Goal: Navigation & Orientation: Find specific page/section

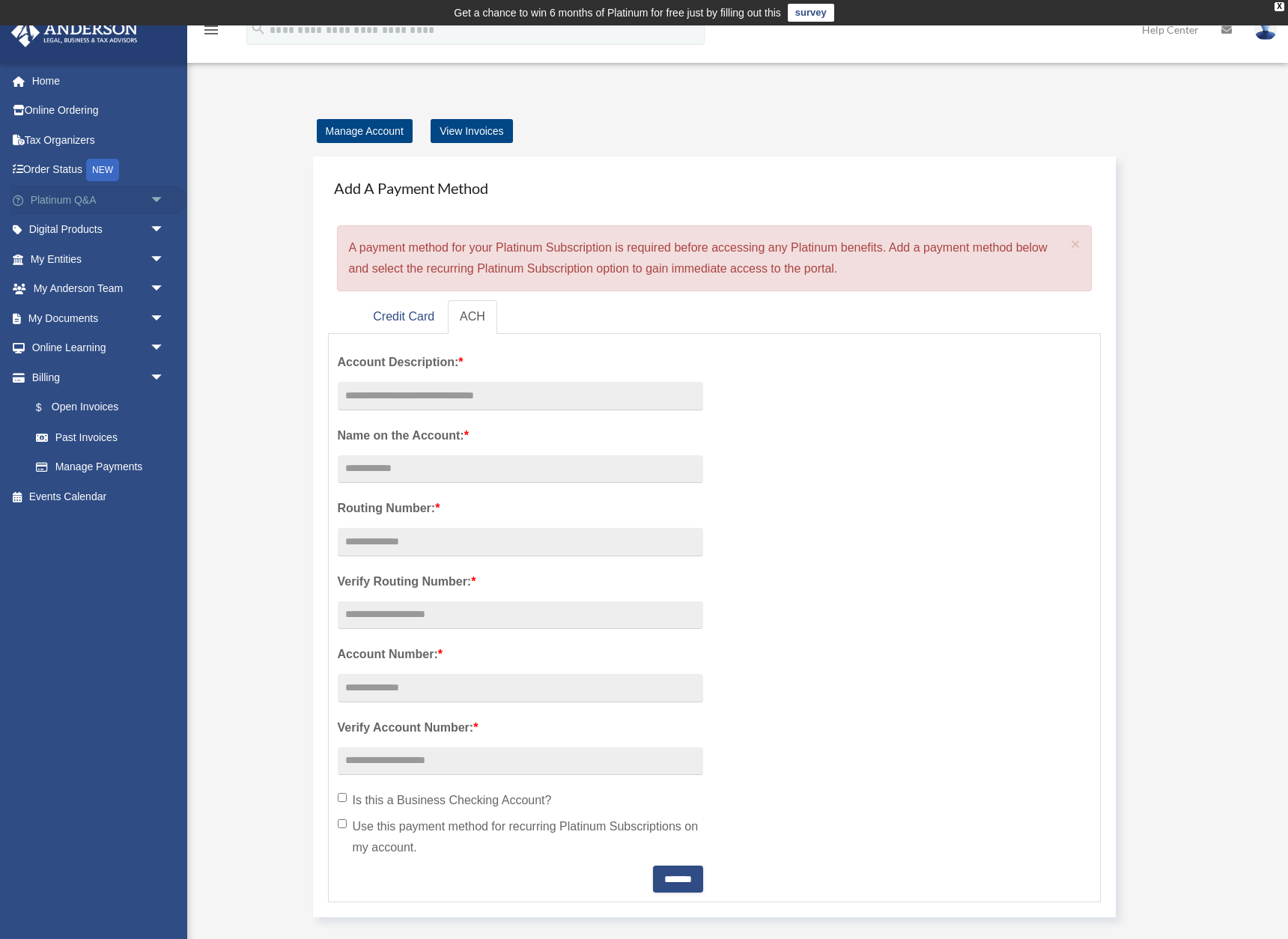
click at [157, 197] on span "arrow_drop_down" at bounding box center [165, 200] width 30 height 31
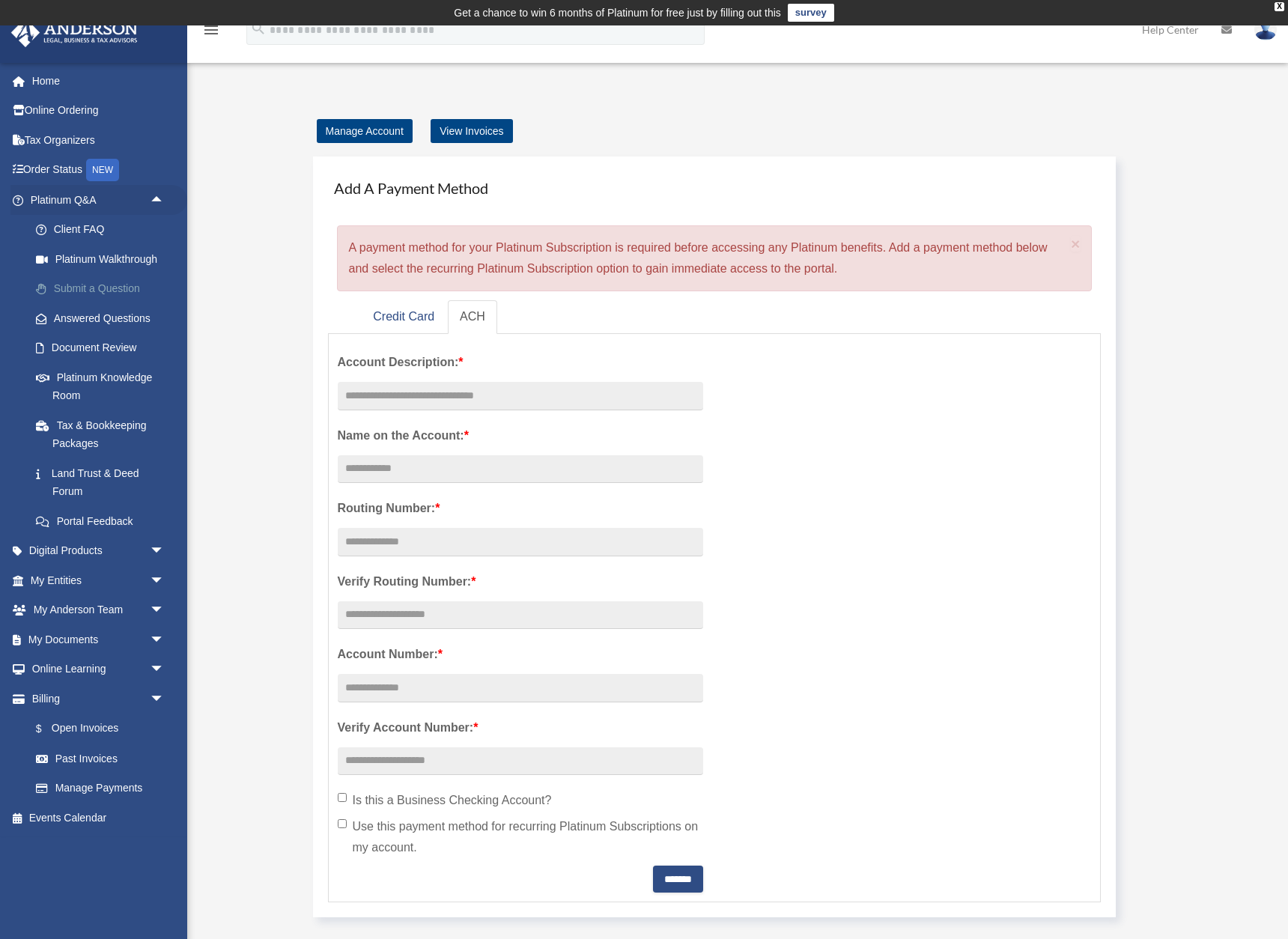
click at [120, 282] on link "Submit a Question" at bounding box center [104, 289] width 166 height 30
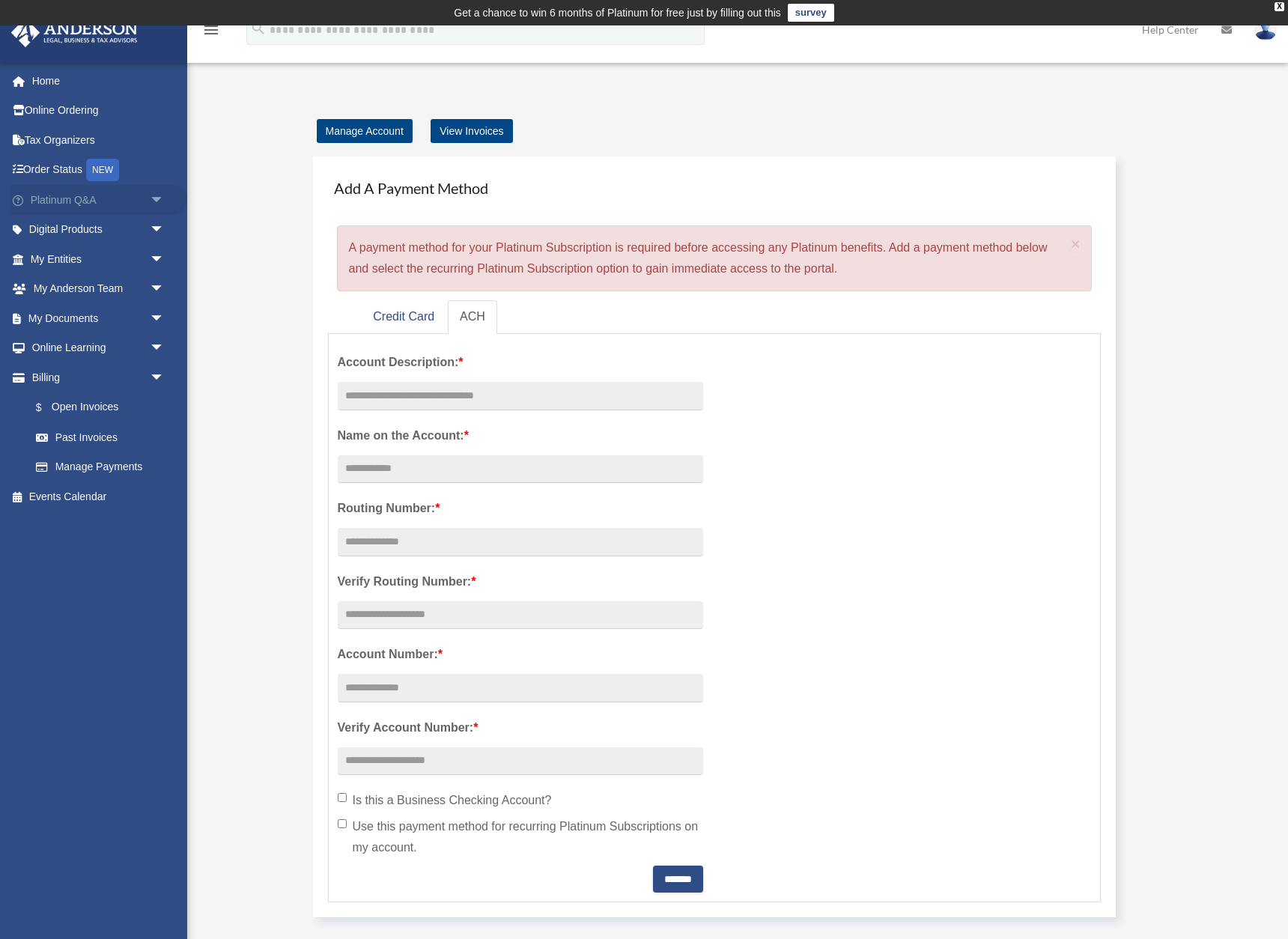
click at [157, 193] on span "arrow_drop_down" at bounding box center [165, 200] width 30 height 31
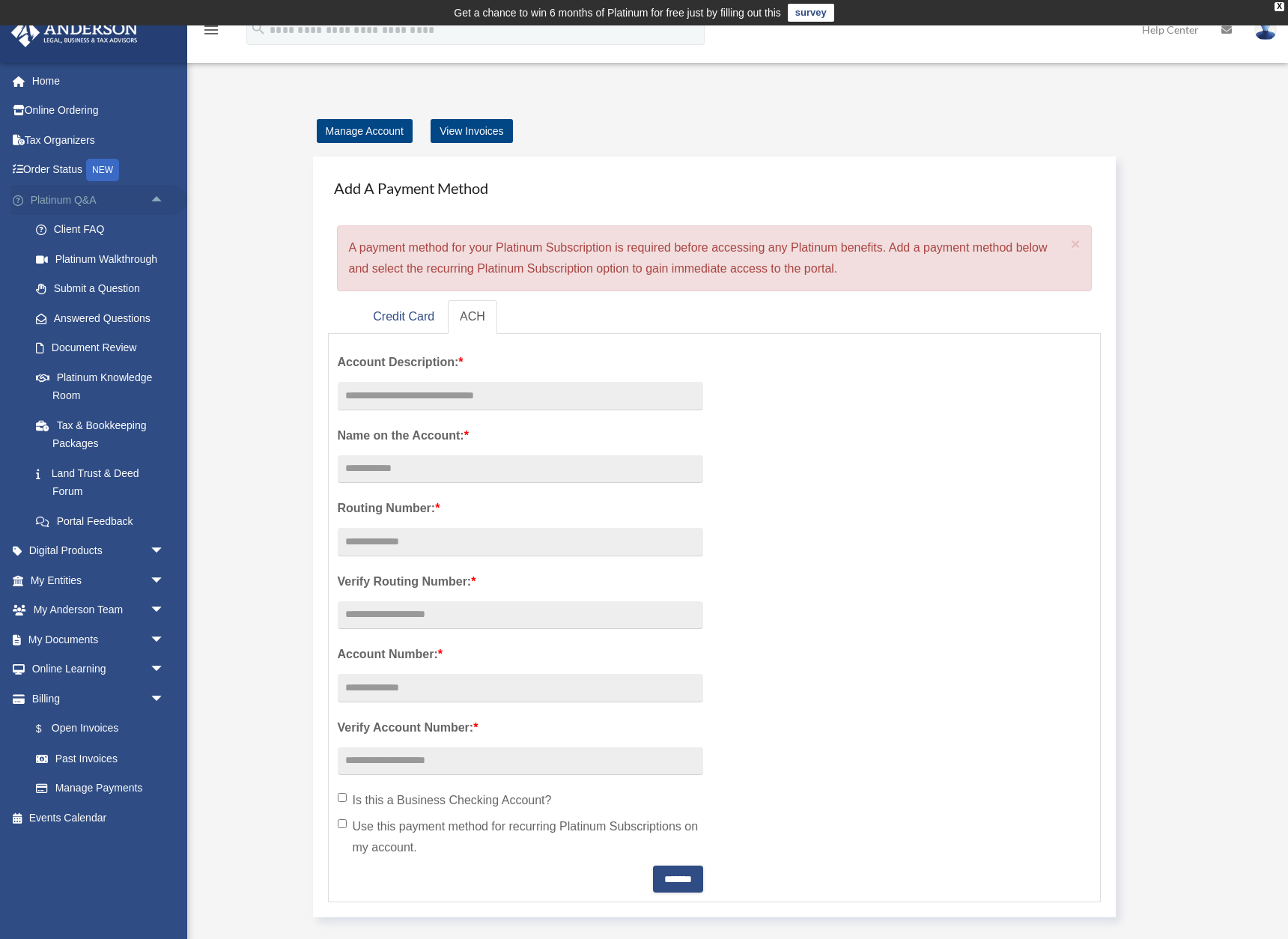
click at [157, 193] on span "arrow_drop_up" at bounding box center [165, 200] width 30 height 31
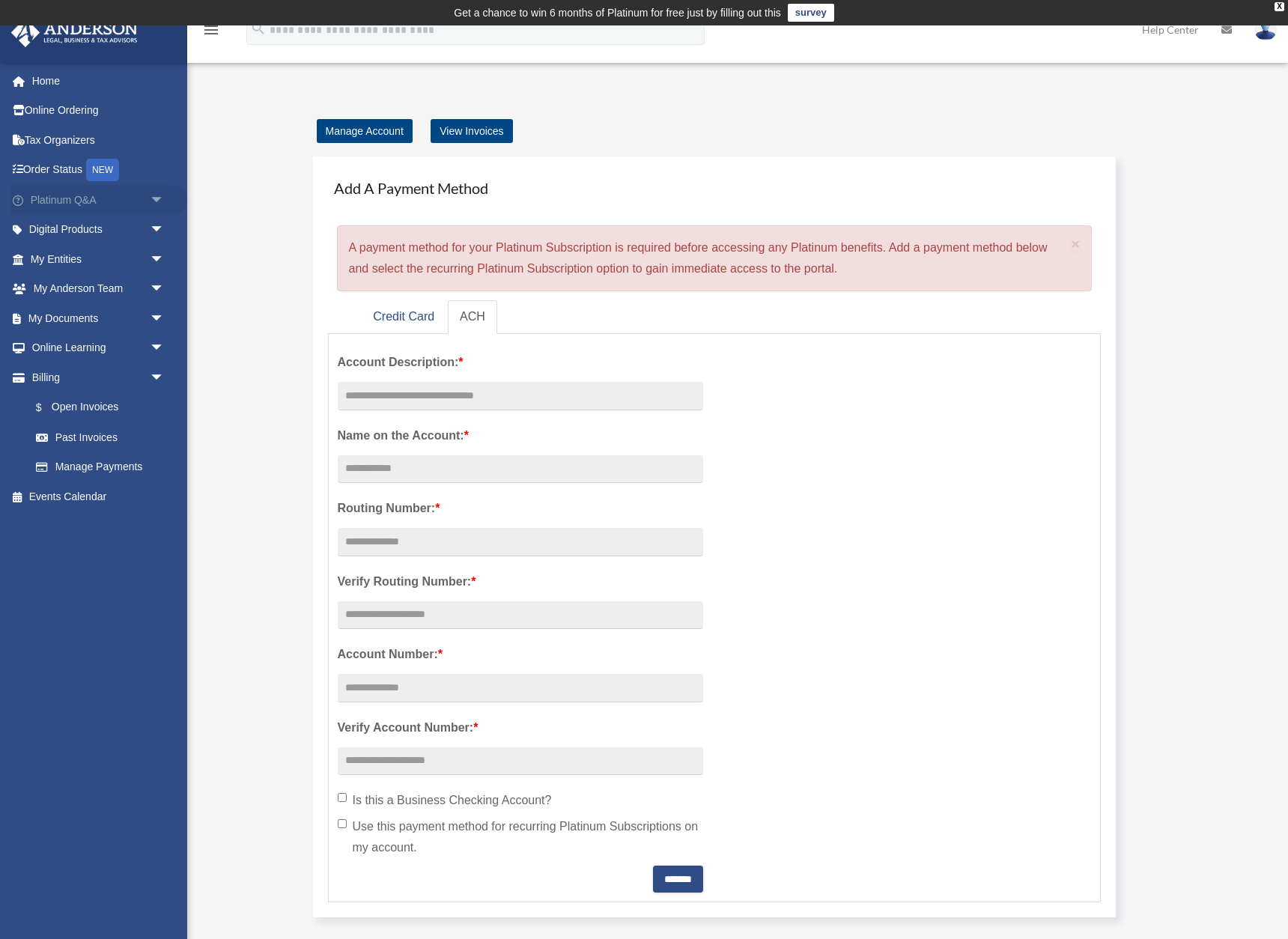
click at [157, 193] on span "arrow_drop_down" at bounding box center [165, 200] width 30 height 31
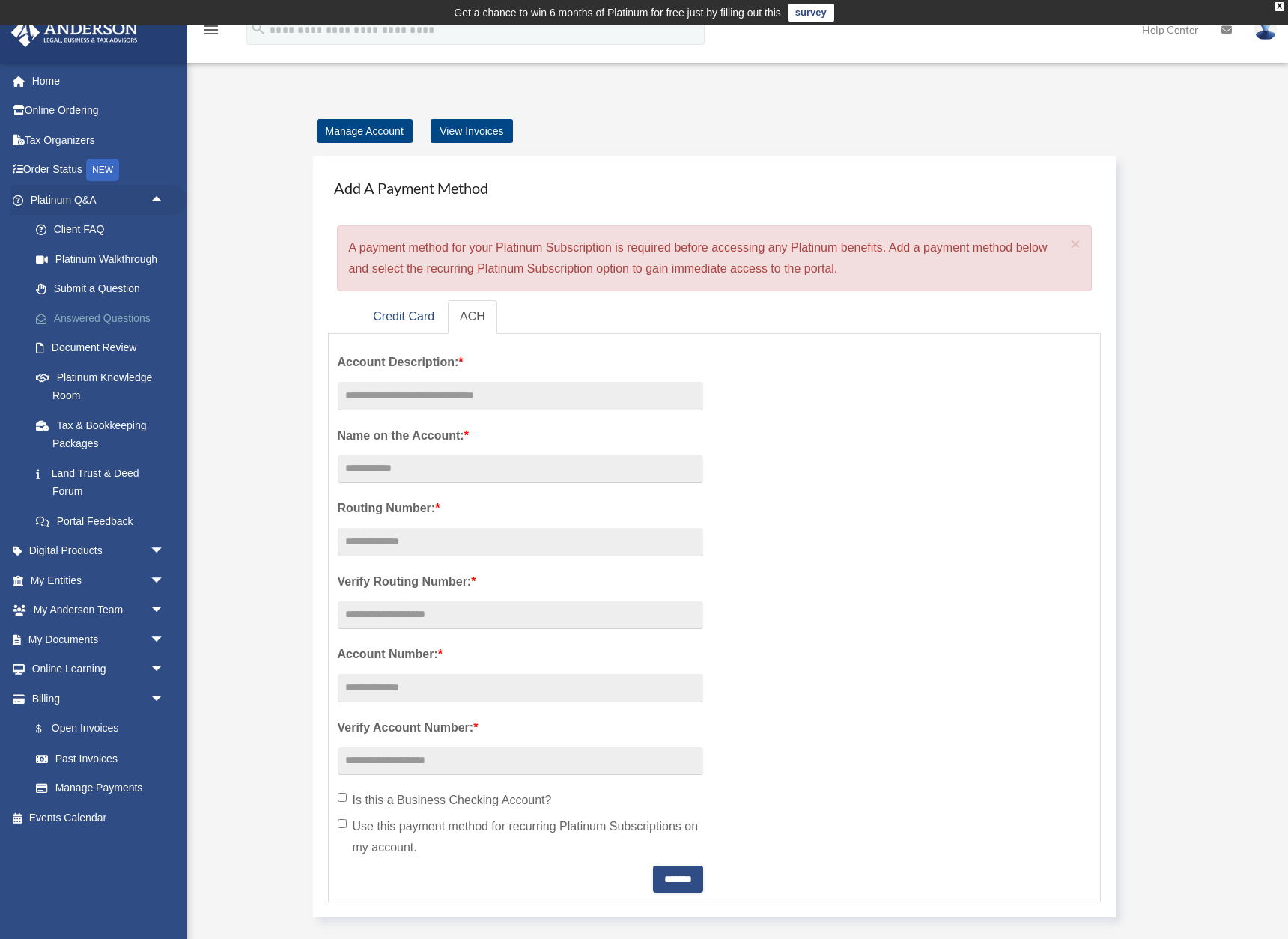
click at [123, 313] on link "Answered Questions" at bounding box center [104, 318] width 166 height 30
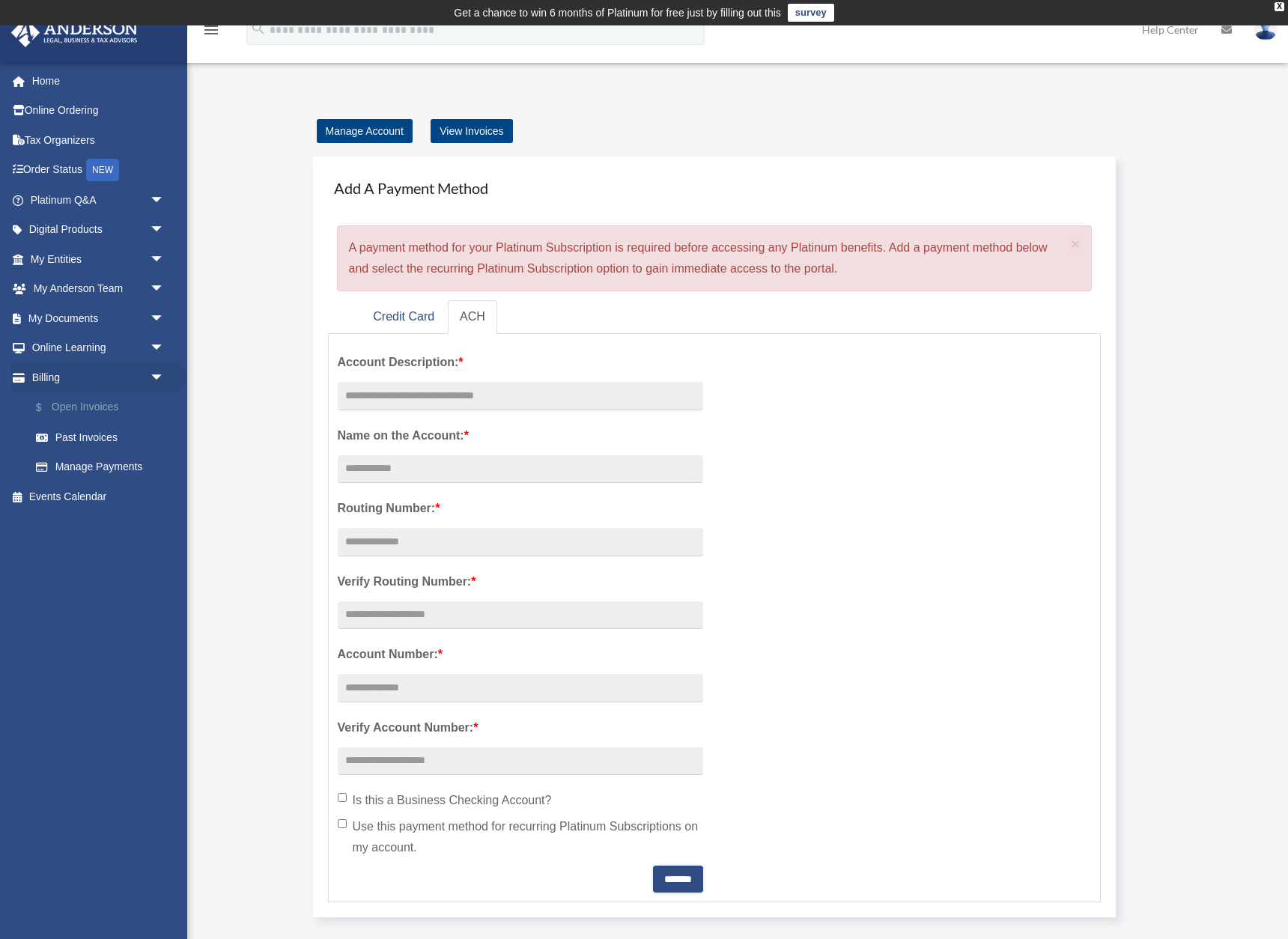
click at [108, 397] on link "$ Open Invoices" at bounding box center [104, 407] width 166 height 31
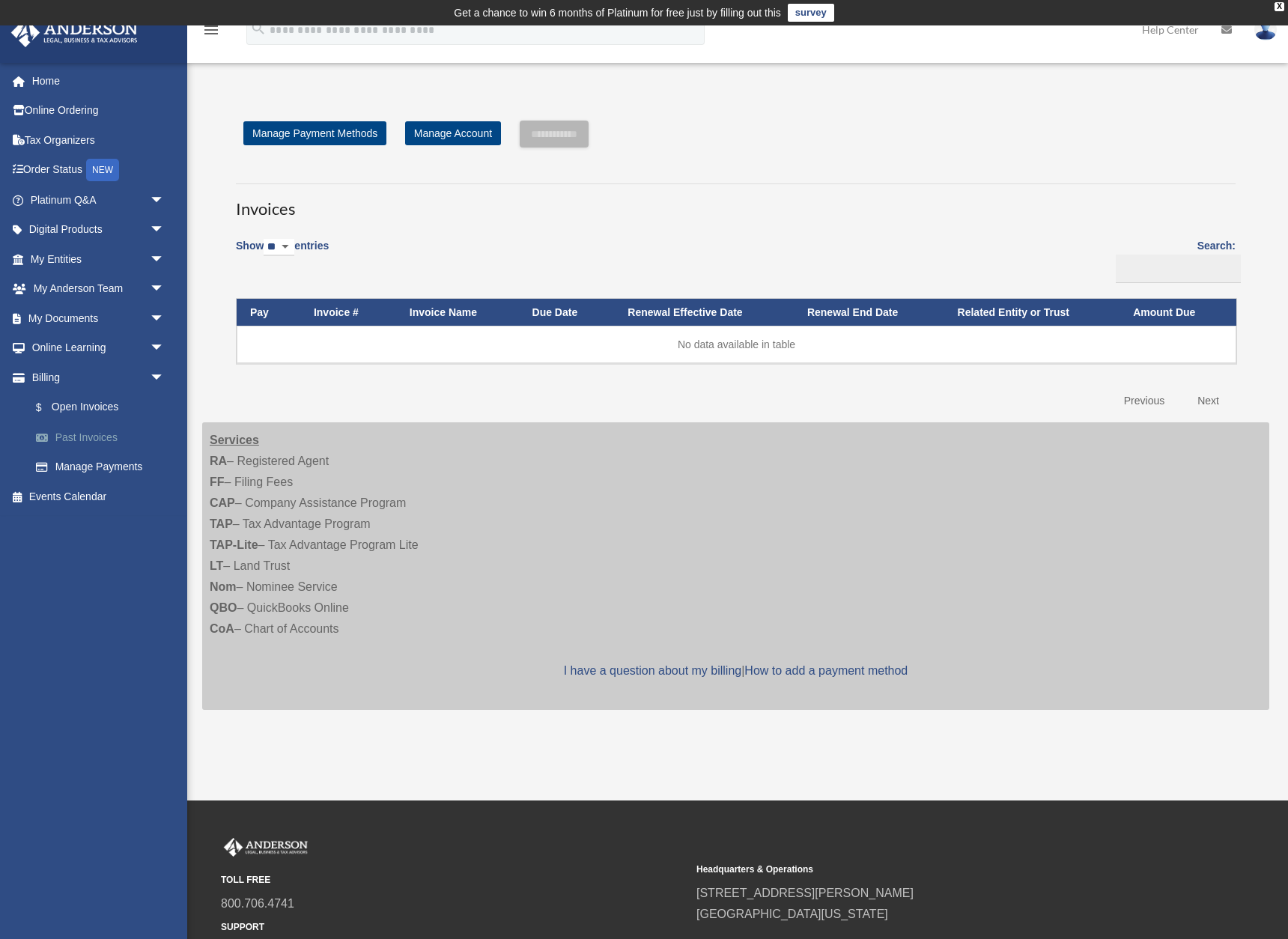
click at [90, 436] on link "Past Invoices" at bounding box center [104, 437] width 166 height 30
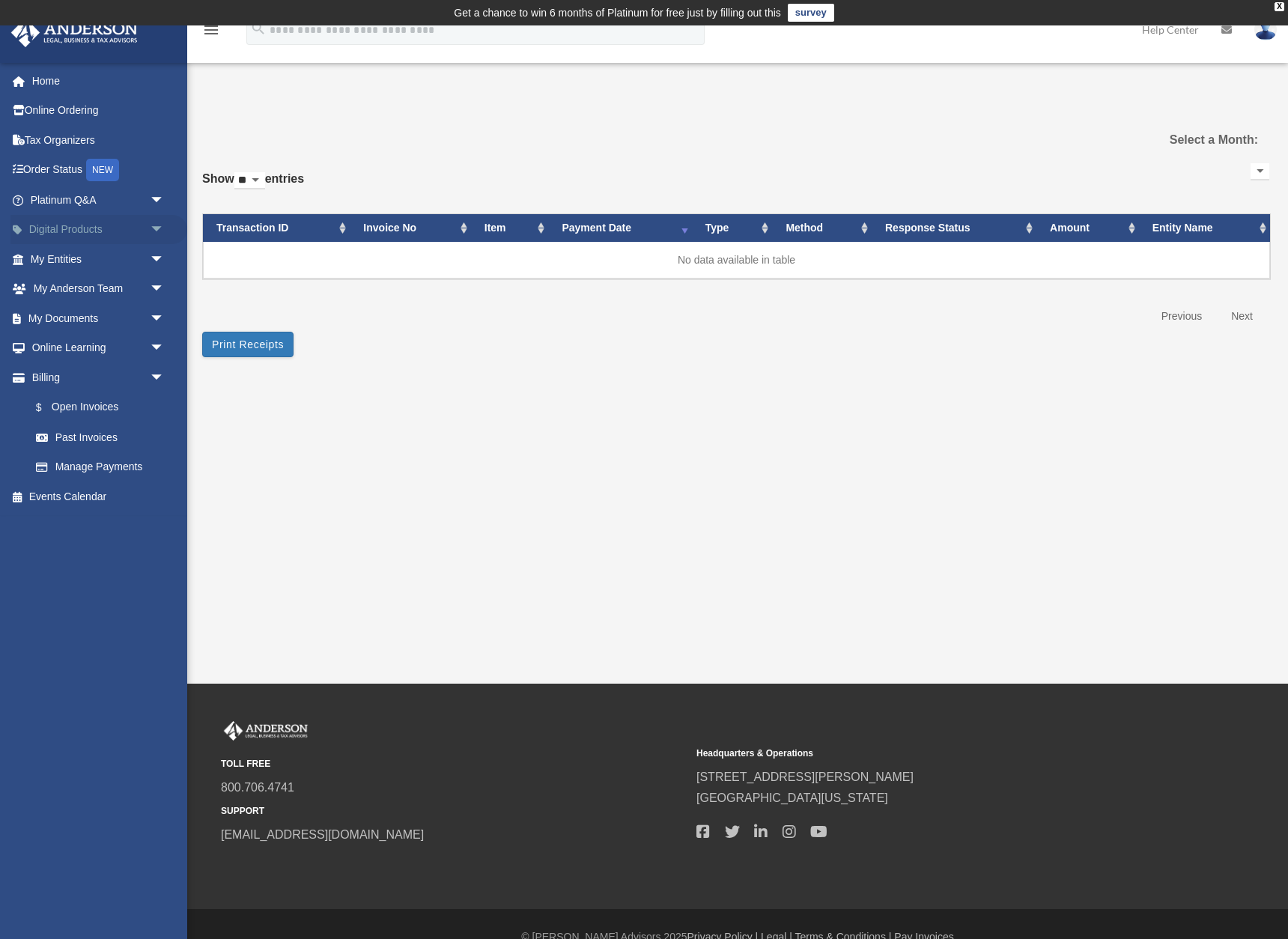
click at [93, 230] on link "Digital Products arrow_drop_down" at bounding box center [99, 229] width 176 height 30
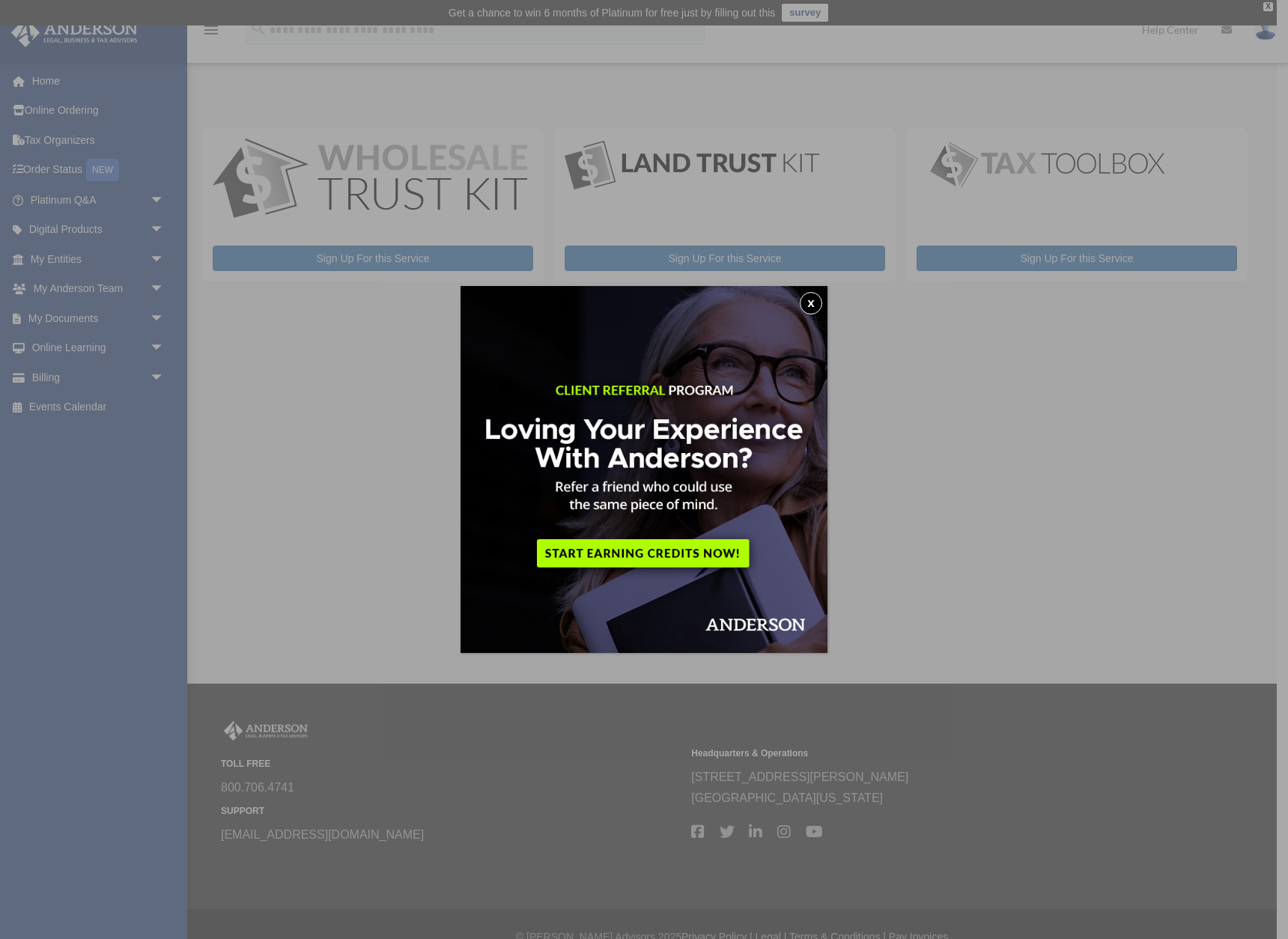
click at [808, 299] on button "x" at bounding box center [811, 303] width 22 height 22
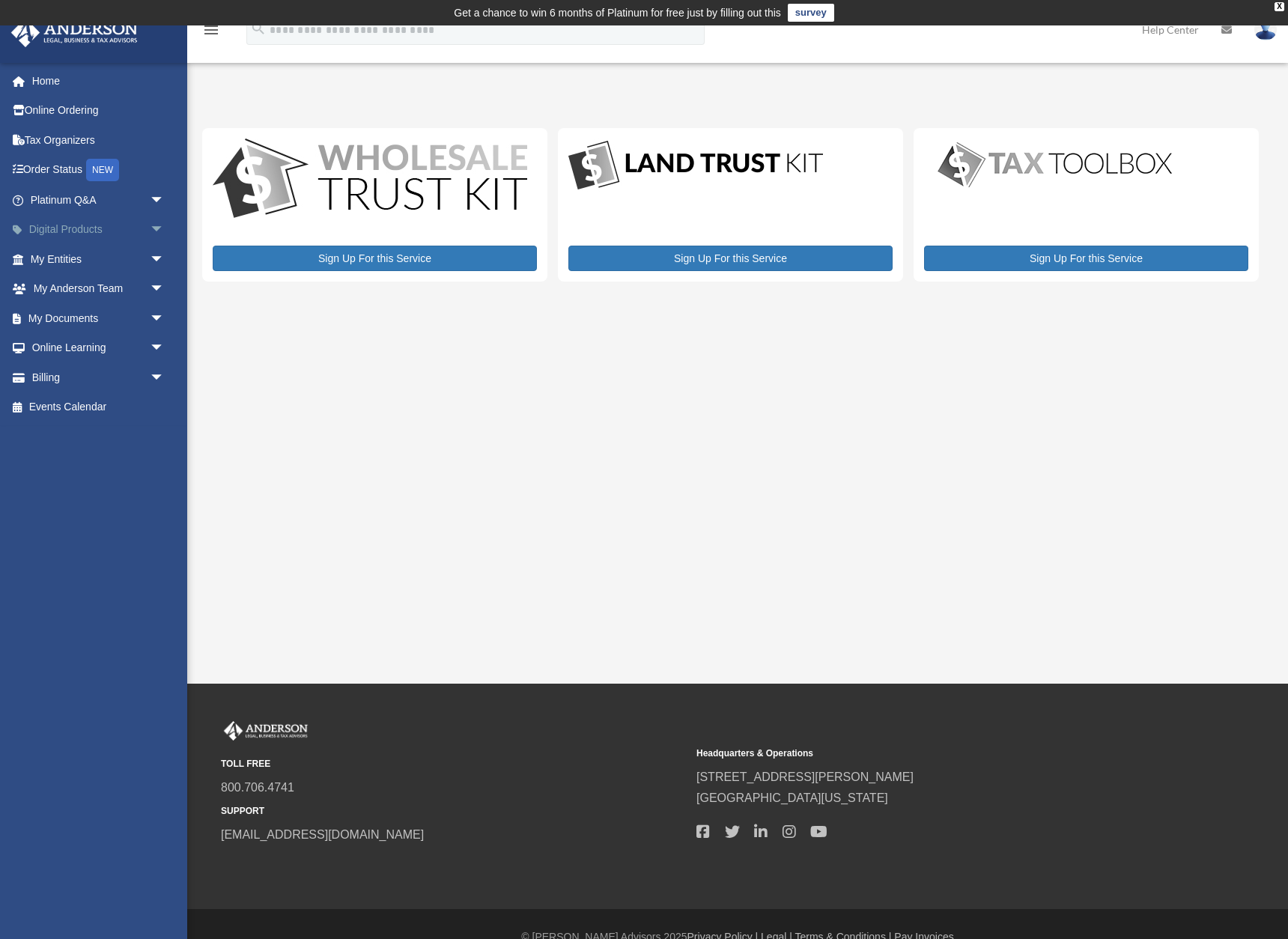
click at [152, 234] on span "arrow_drop_down" at bounding box center [165, 229] width 30 height 31
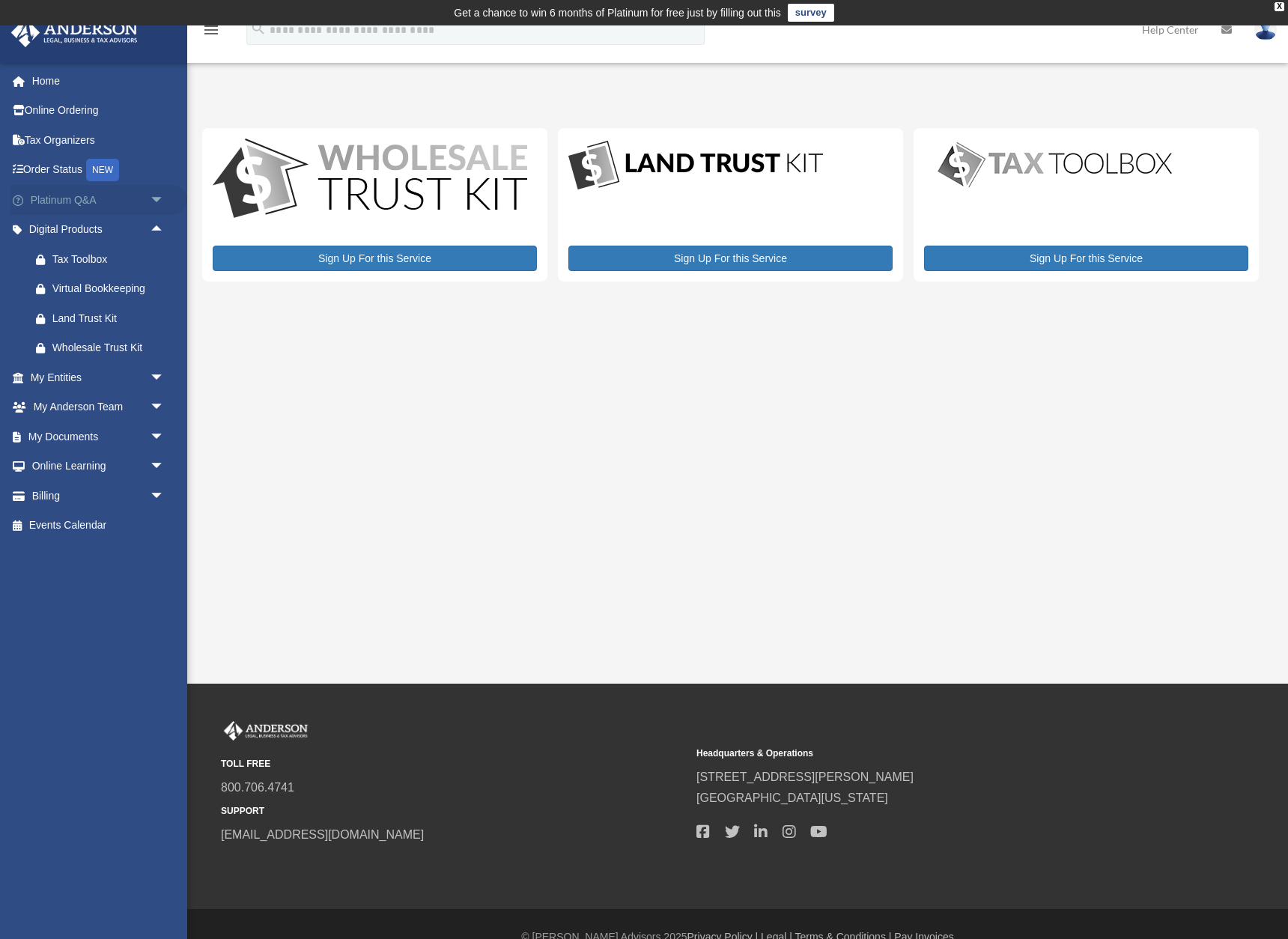
click at [152, 204] on span "arrow_drop_down" at bounding box center [165, 200] width 30 height 31
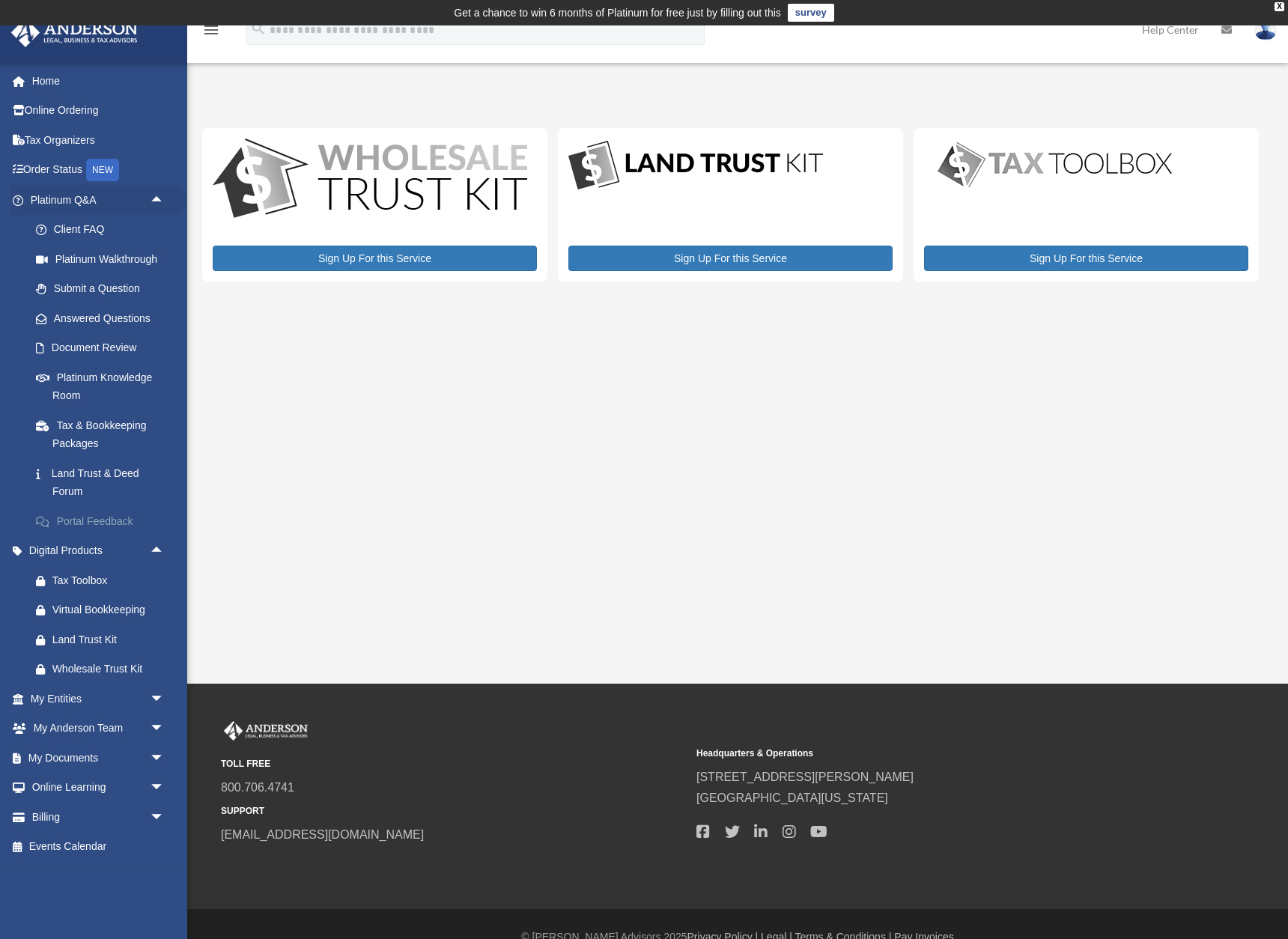
click at [99, 508] on link "Portal Feedback" at bounding box center [104, 521] width 166 height 30
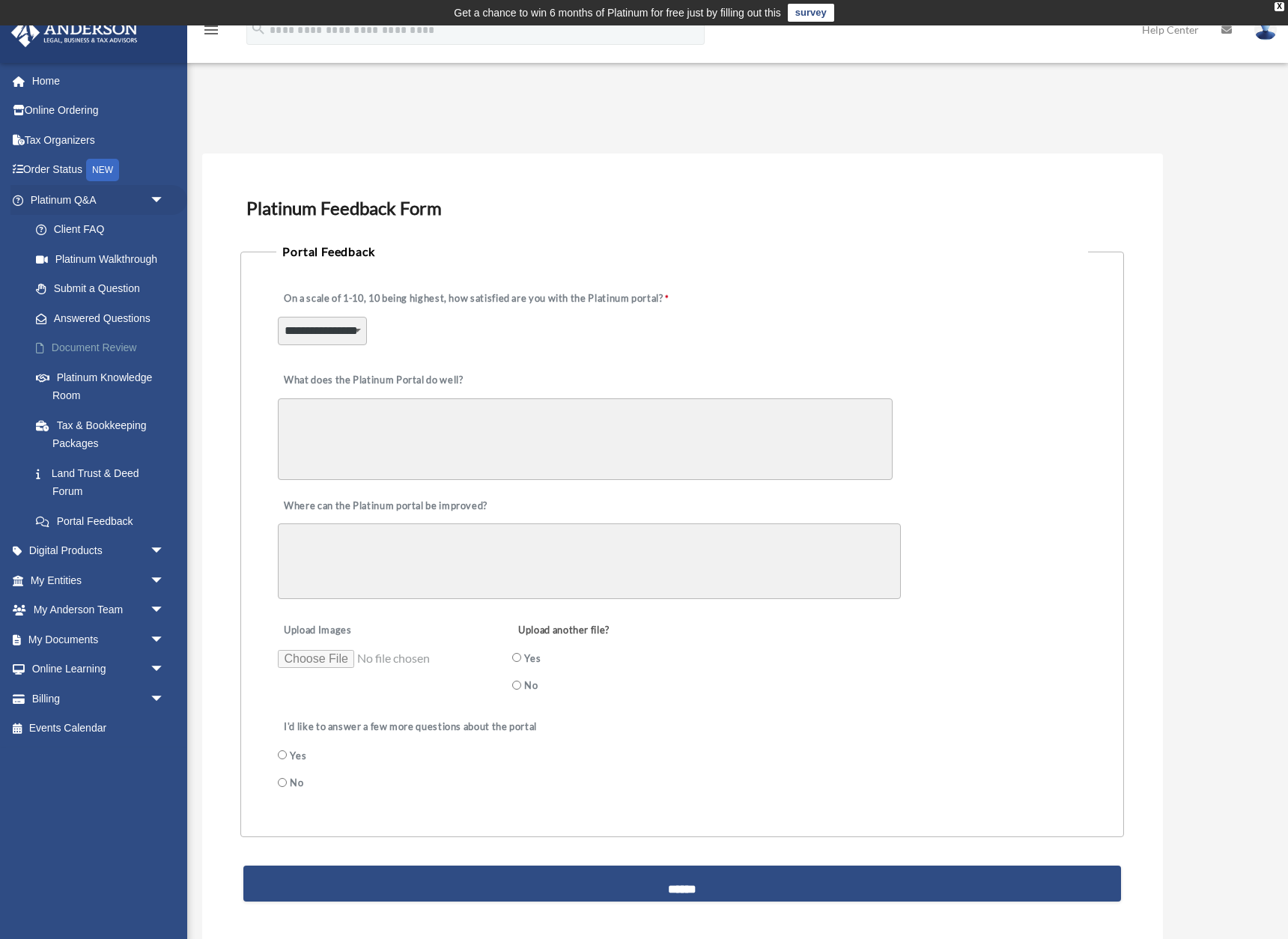
click at [129, 341] on link "Document Review" at bounding box center [104, 348] width 166 height 30
